Goal: Task Accomplishment & Management: Manage account settings

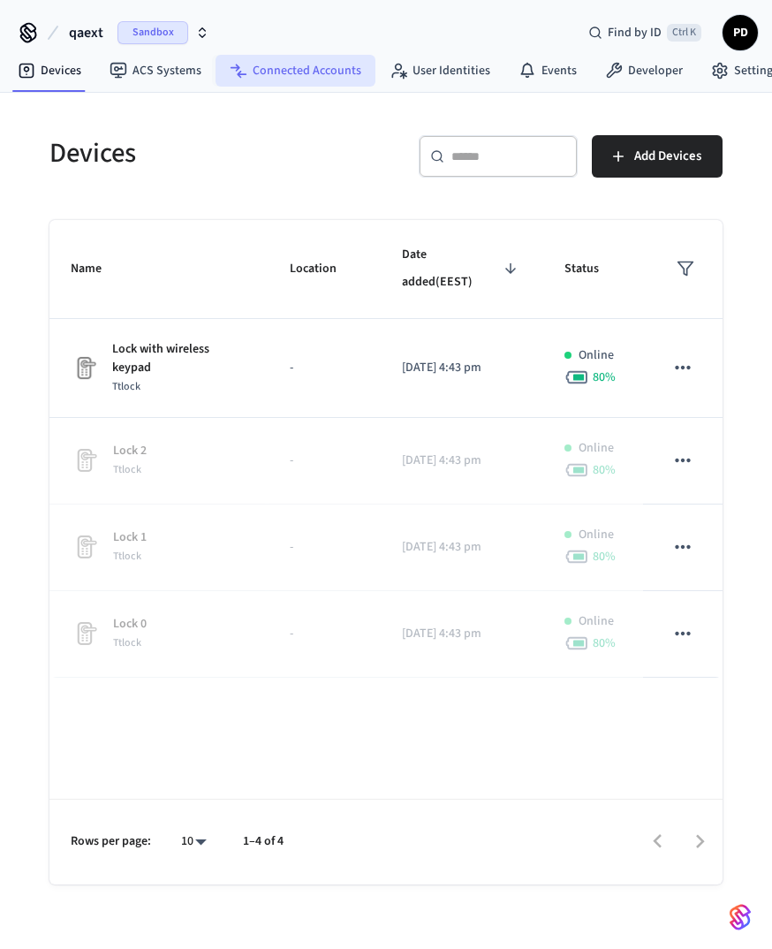
click at [299, 71] on link "Connected Accounts" at bounding box center [296, 71] width 160 height 32
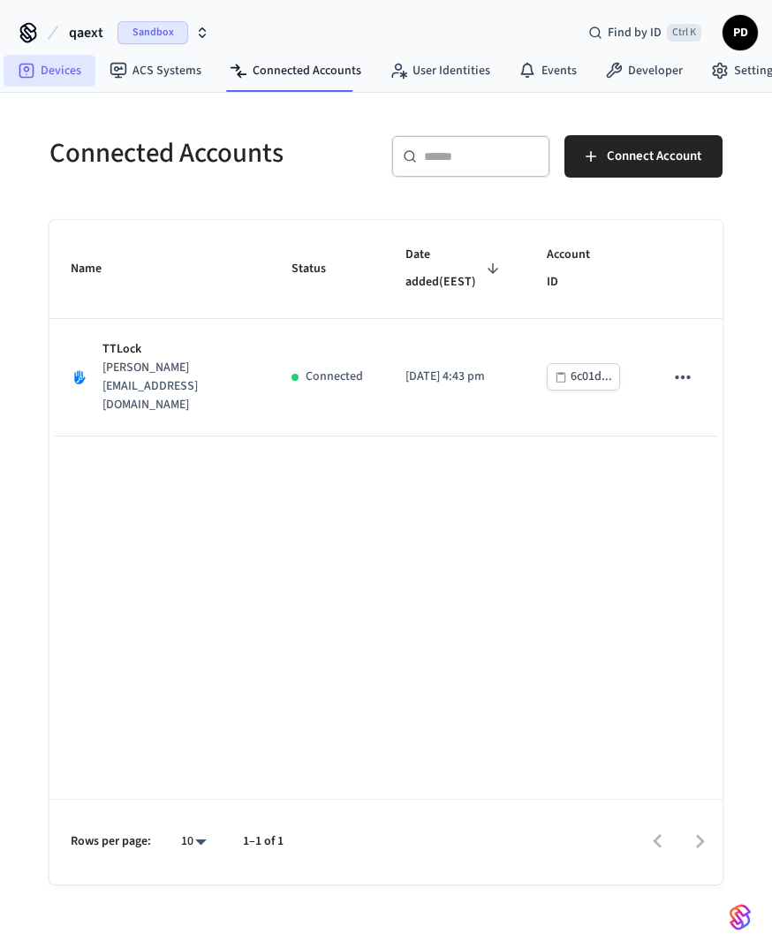
click at [76, 78] on link "Devices" at bounding box center [50, 71] width 92 height 32
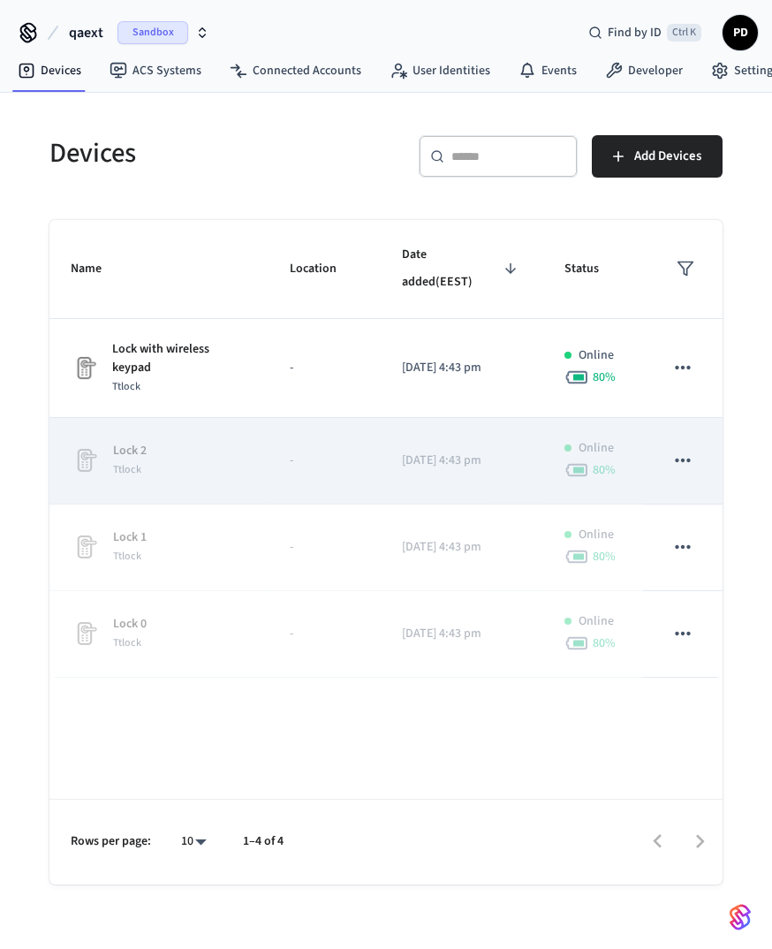
click at [684, 468] on icon "sticky table" at bounding box center [683, 460] width 23 height 23
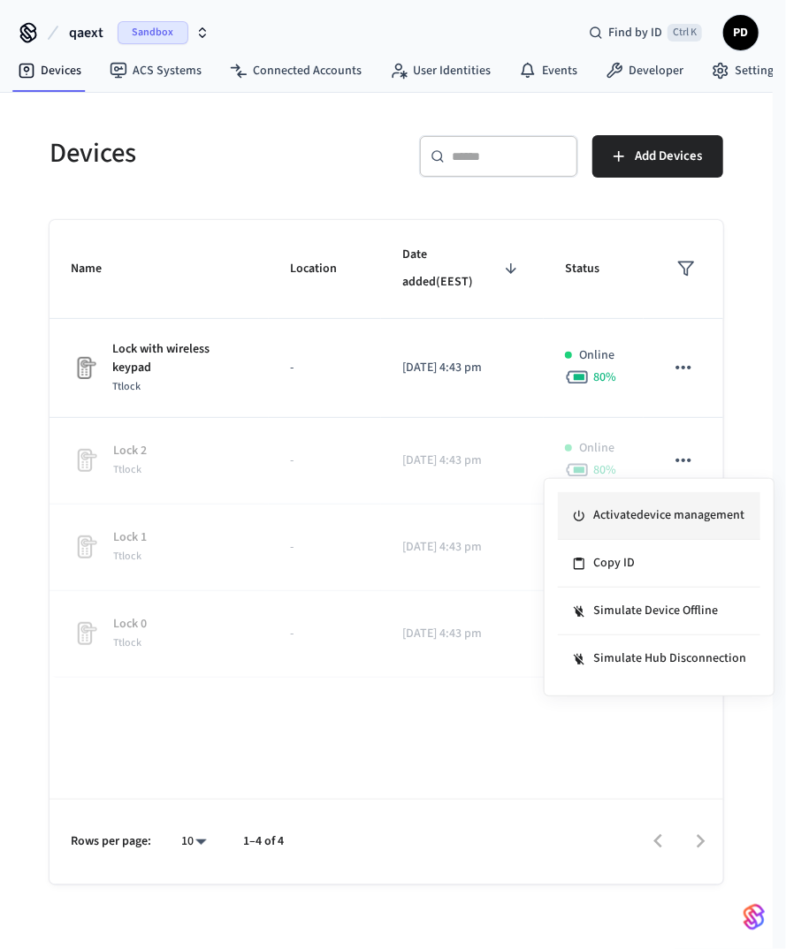
click at [672, 508] on li "Activate device management" at bounding box center [659, 516] width 202 height 48
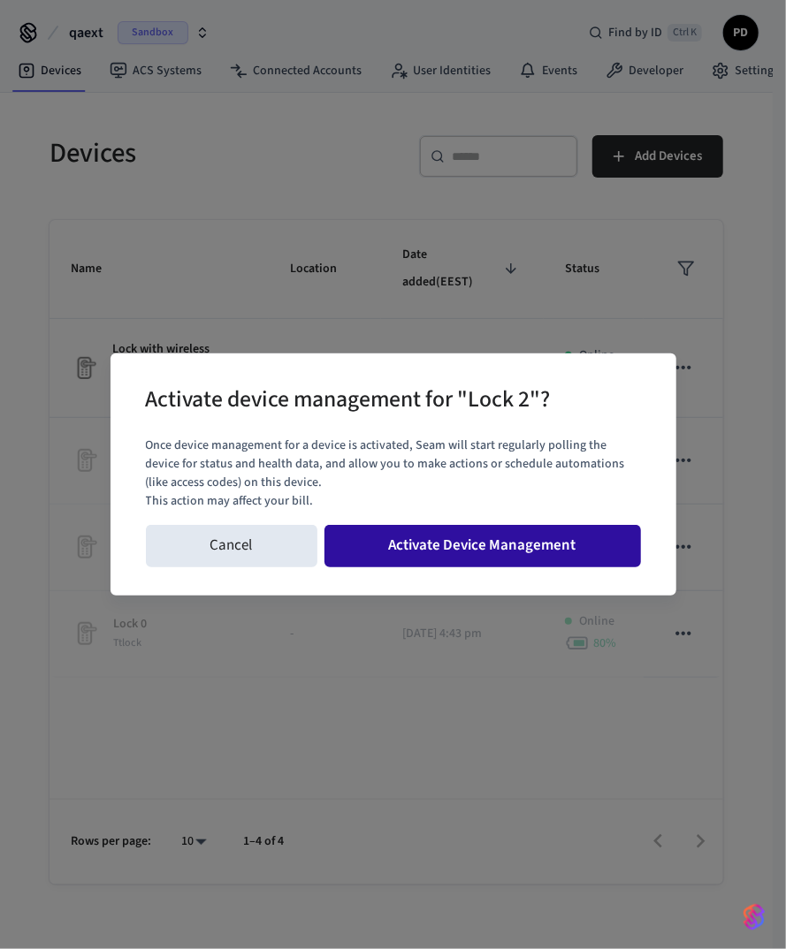
click at [413, 543] on button "Activate Device Management" at bounding box center [482, 546] width 316 height 42
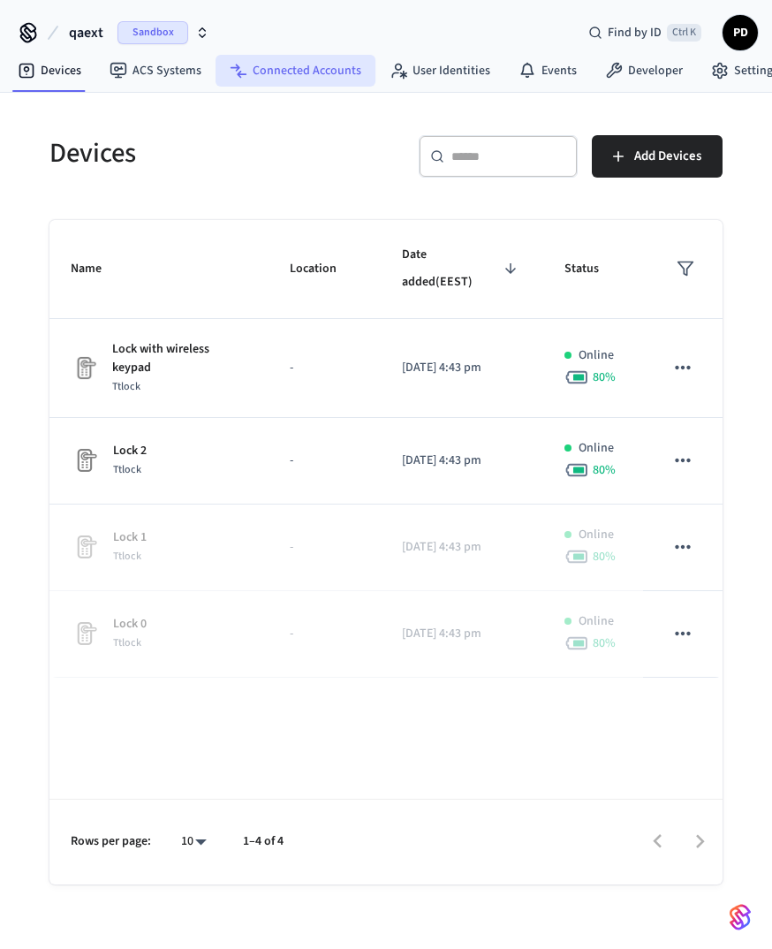
click at [366, 72] on link "Connected Accounts" at bounding box center [296, 71] width 160 height 32
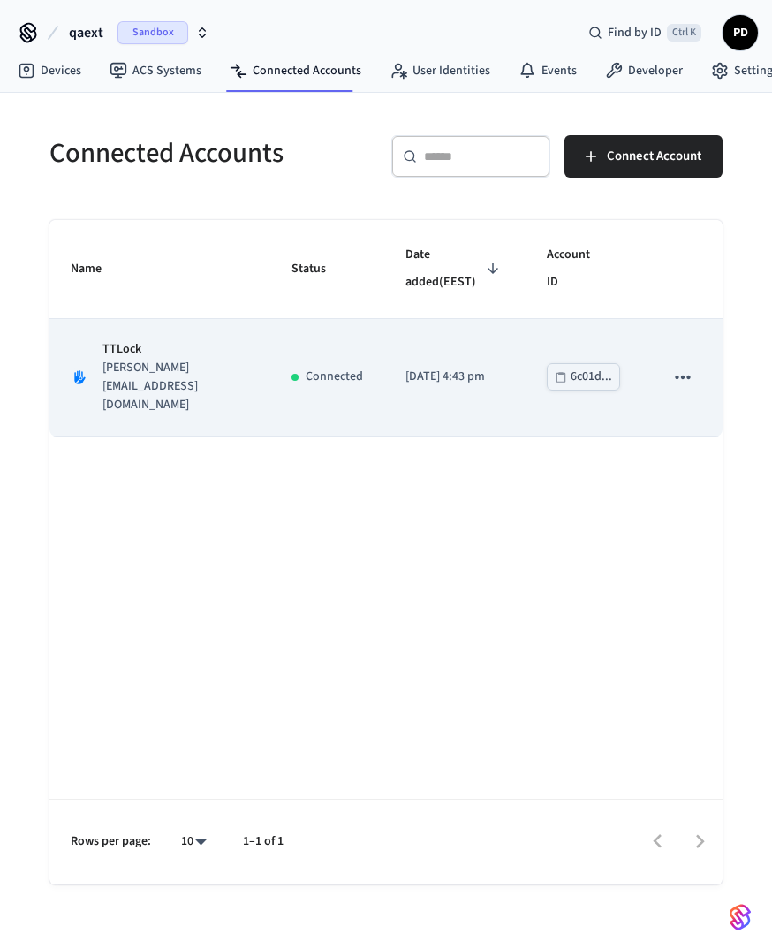
click at [694, 366] on icon "sticky table" at bounding box center [683, 377] width 23 height 23
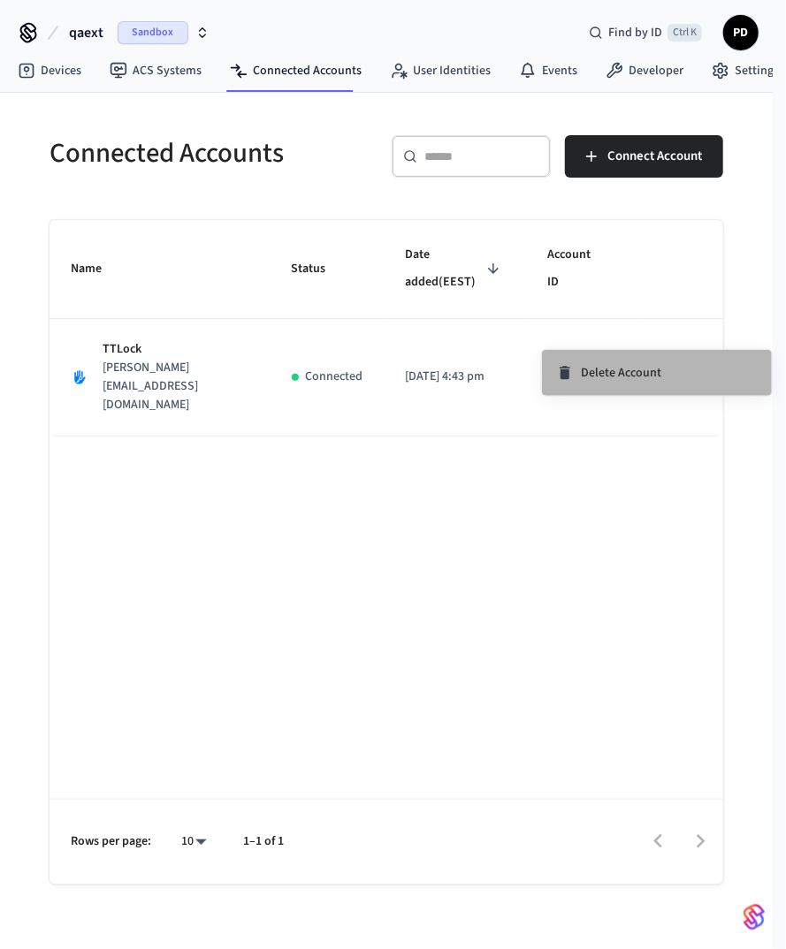
click at [647, 371] on span "Delete Account" at bounding box center [621, 373] width 80 height 18
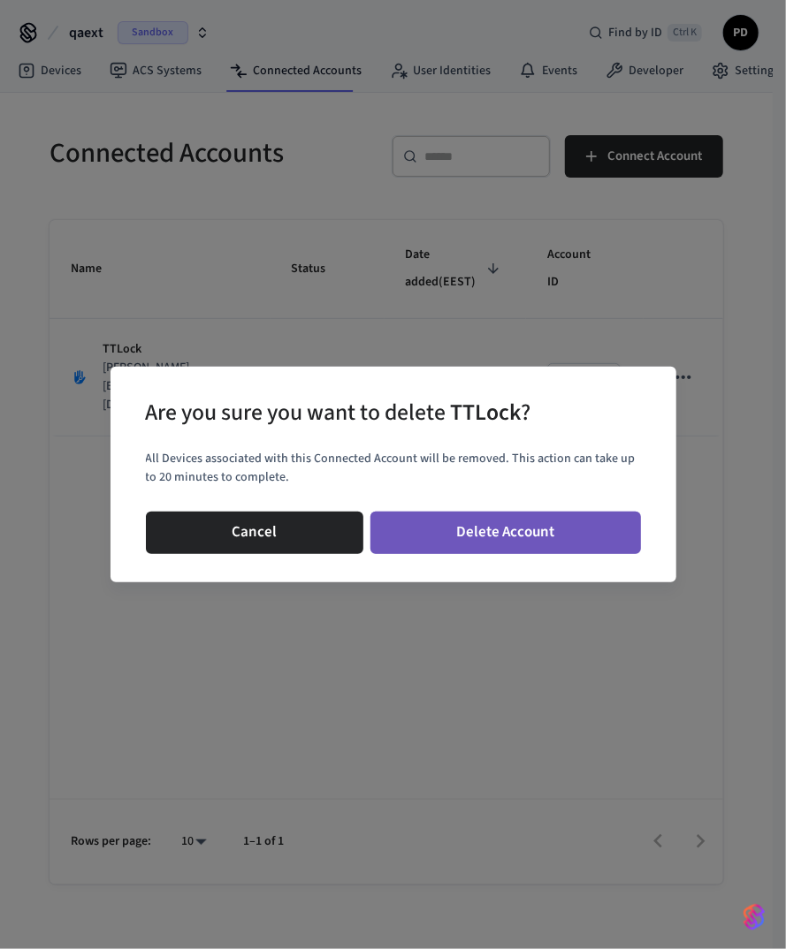
click at [559, 523] on button "Delete Account" at bounding box center [505, 533] width 270 height 42
